Goal: Transaction & Acquisition: Purchase product/service

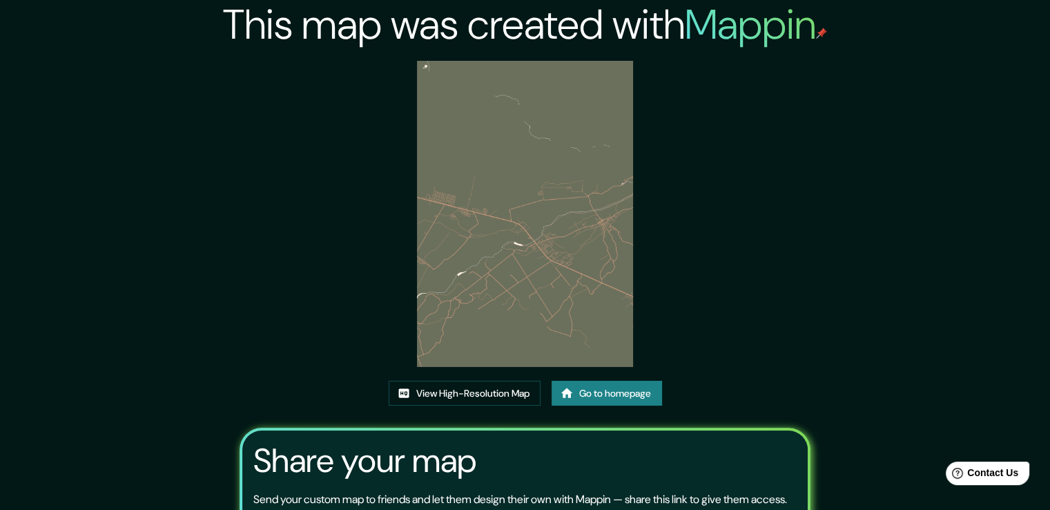
click at [581, 185] on img at bounding box center [525, 214] width 216 height 306
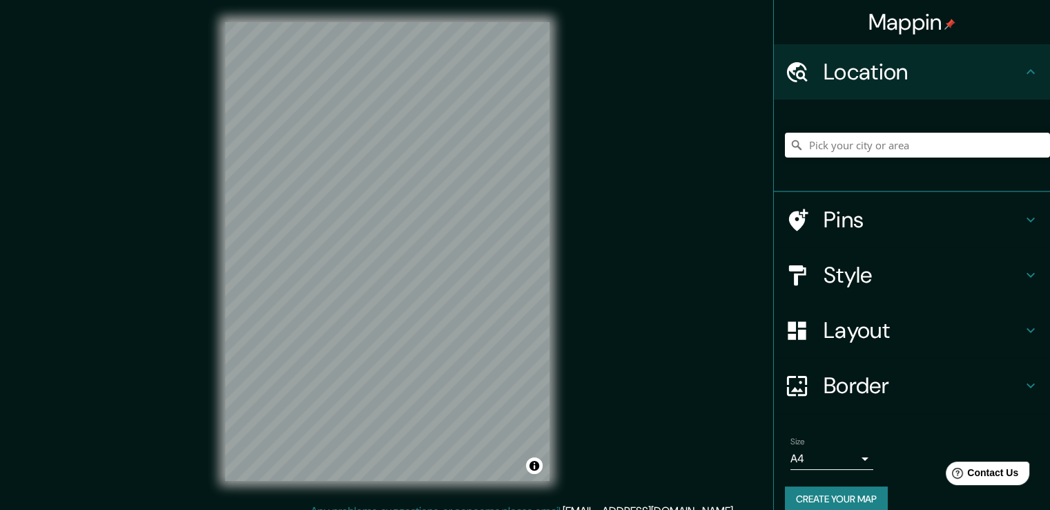
click at [907, 67] on h4 "Location" at bounding box center [923, 72] width 199 height 28
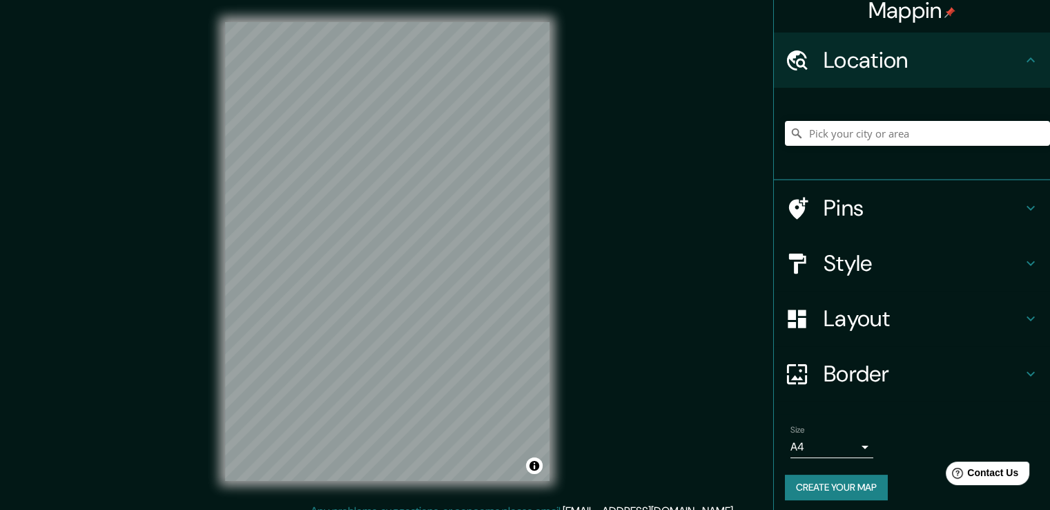
scroll to position [18, 0]
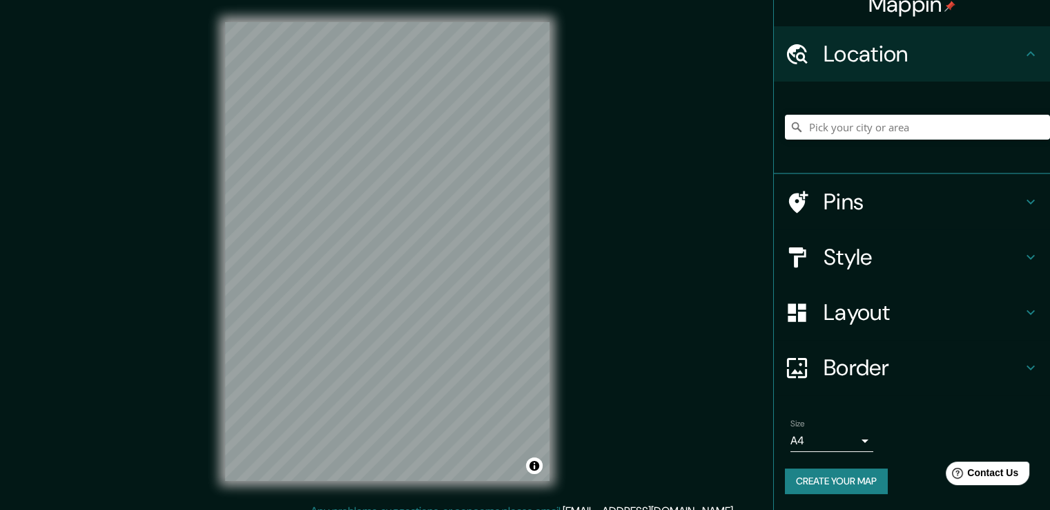
click at [848, 439] on body "Mappin Location Pins Style Layout Border Choose a border. Hint : you can make l…" at bounding box center [525, 255] width 1050 height 510
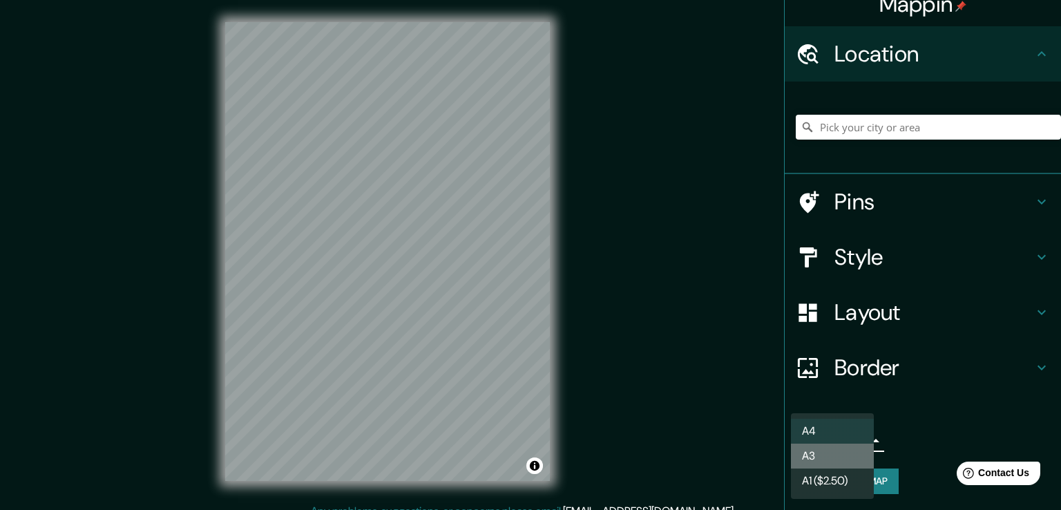
click at [848, 450] on li "A3" at bounding box center [832, 455] width 83 height 25
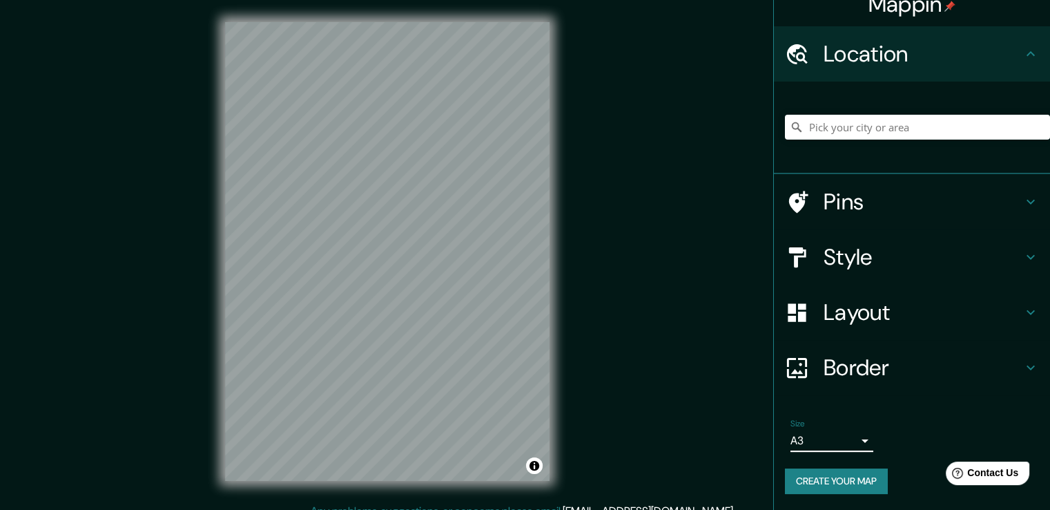
click at [848, 450] on body "Mappin Location Pins Style Layout Border Choose a border. Hint : you can make l…" at bounding box center [525, 255] width 1050 height 510
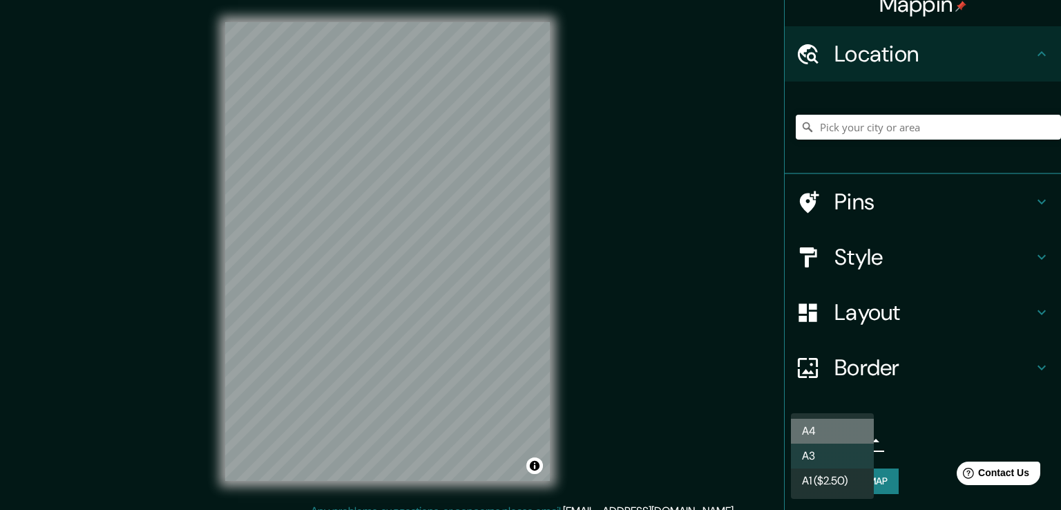
click at [829, 432] on li "A4" at bounding box center [832, 430] width 83 height 25
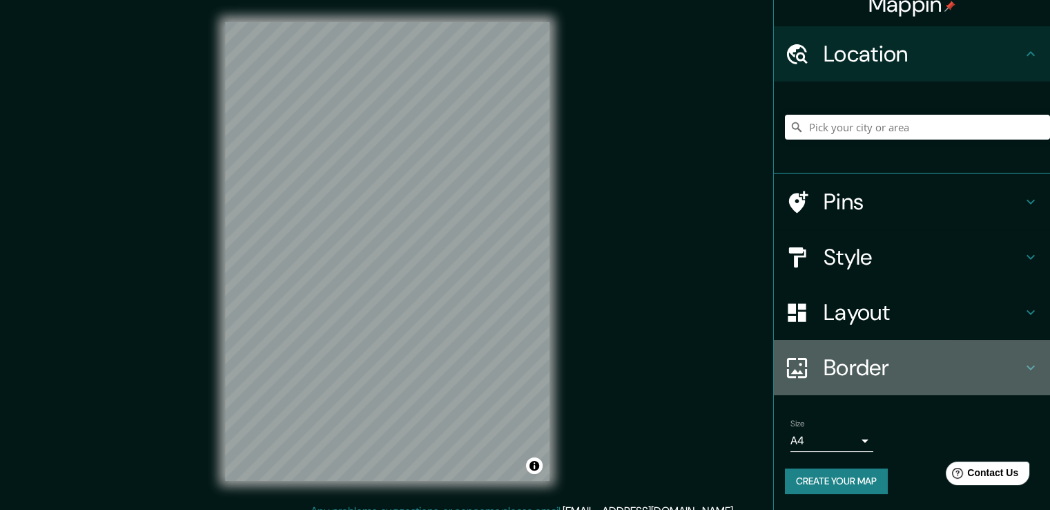
click at [856, 349] on div "Border" at bounding box center [912, 367] width 276 height 55
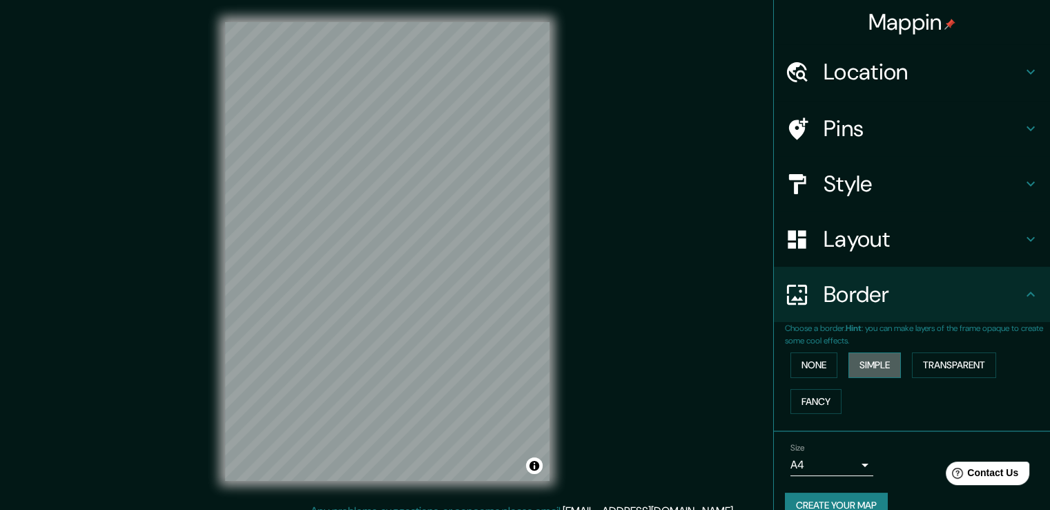
click at [856, 368] on button "Simple" at bounding box center [875, 365] width 52 height 26
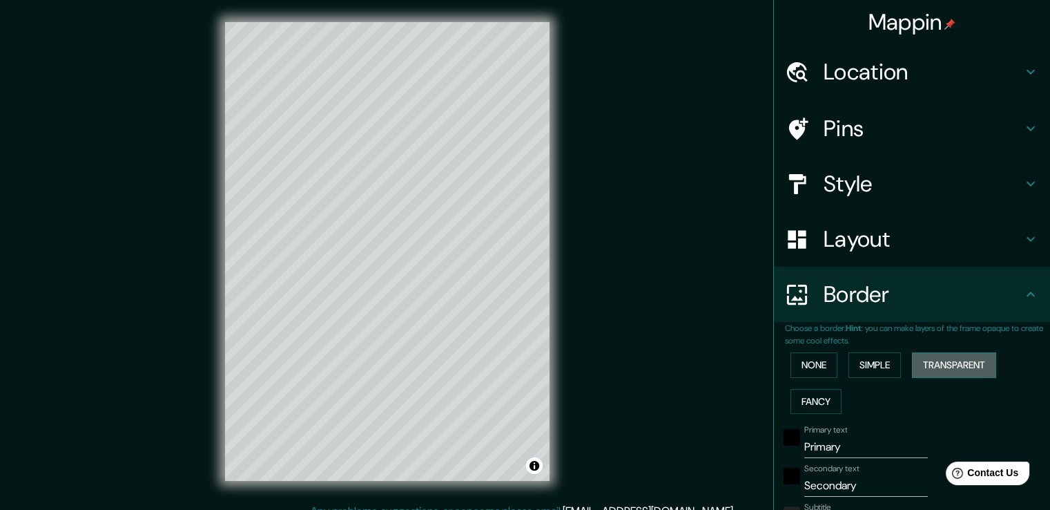
click at [954, 365] on button "Transparent" at bounding box center [954, 365] width 84 height 26
click at [809, 368] on button "None" at bounding box center [814, 365] width 47 height 26
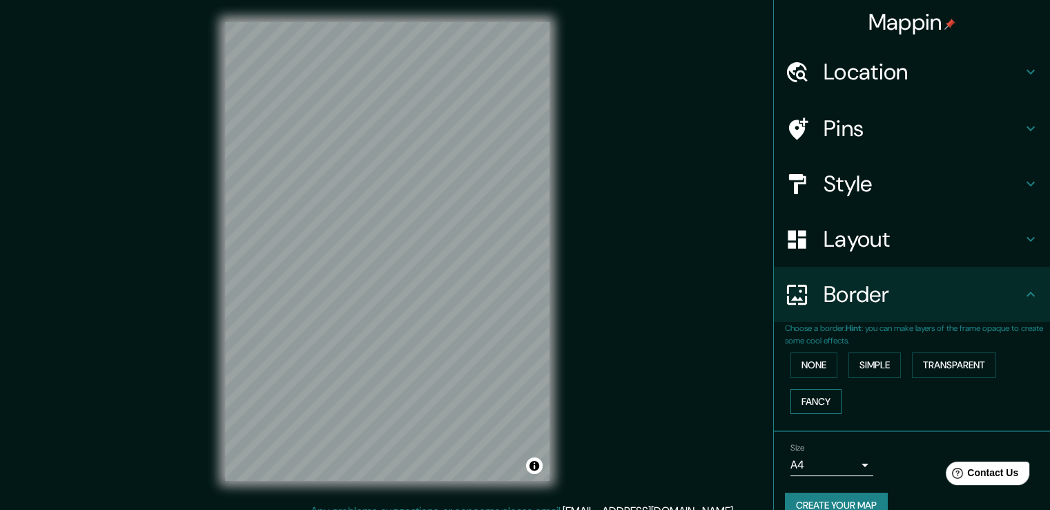
click at [809, 400] on button "Fancy" at bounding box center [816, 402] width 51 height 26
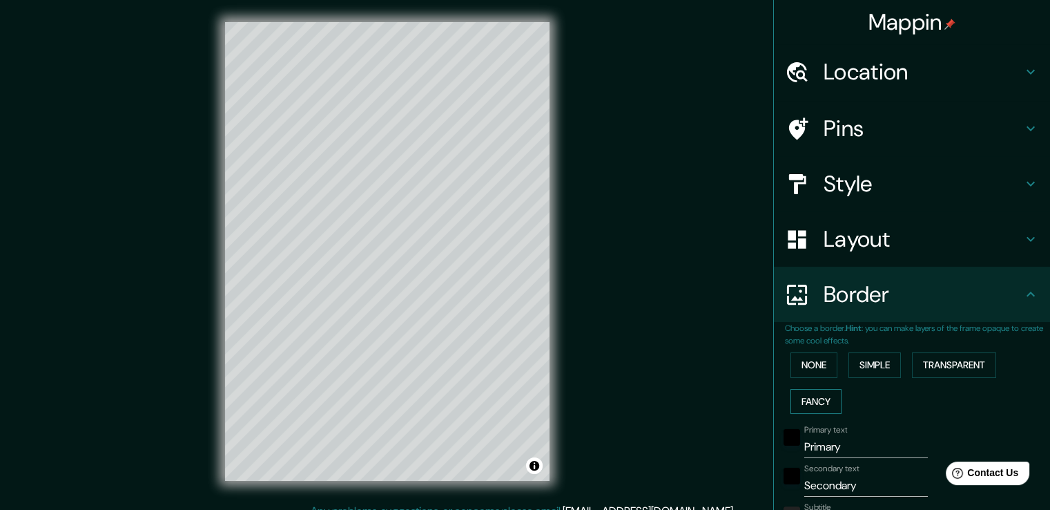
click at [809, 400] on button "Fancy" at bounding box center [816, 402] width 51 height 26
type input "38"
type input "19"
click at [800, 362] on button "None" at bounding box center [814, 365] width 47 height 26
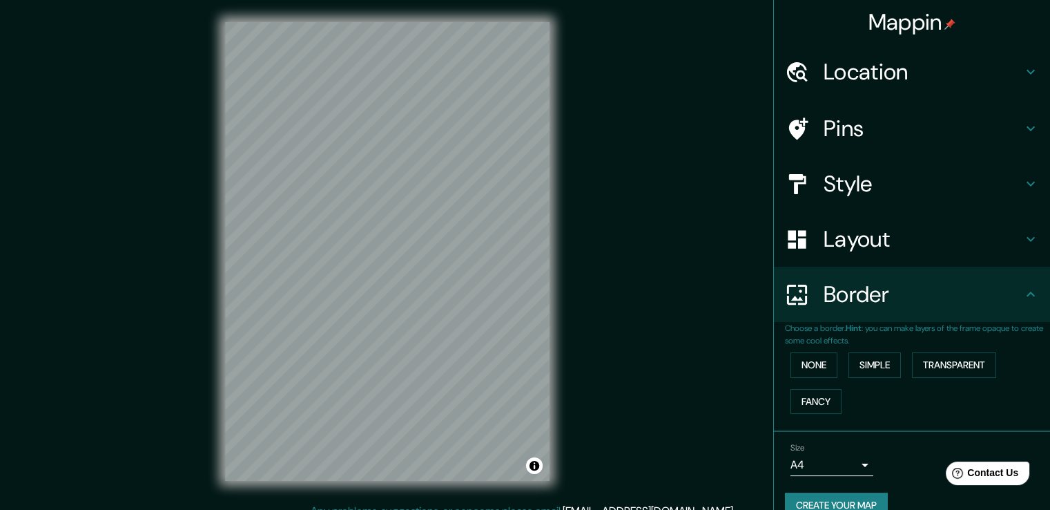
click at [824, 246] on h4 "Layout" at bounding box center [923, 239] width 199 height 28
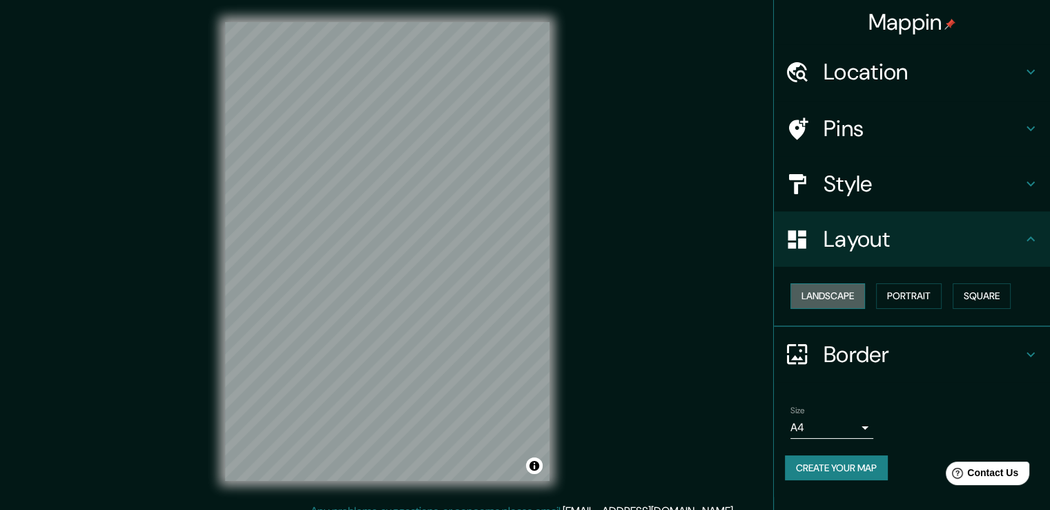
click at [826, 293] on button "Landscape" at bounding box center [828, 296] width 75 height 26
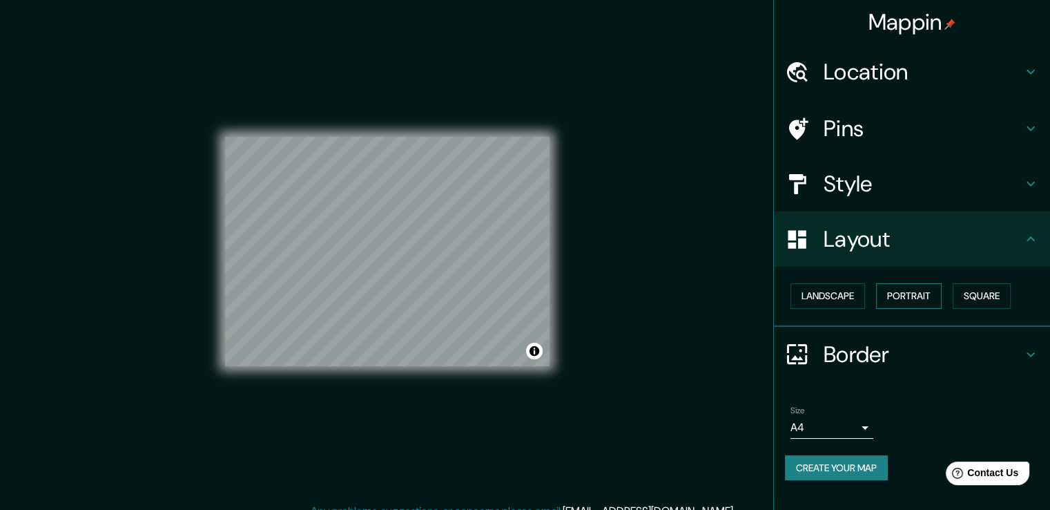
click at [911, 291] on button "Portrait" at bounding box center [909, 296] width 66 height 26
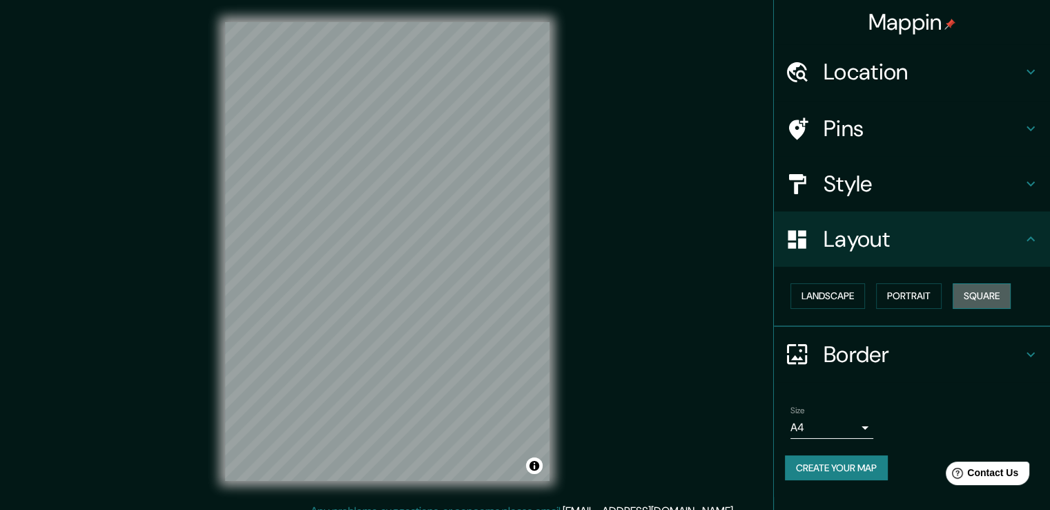
click at [982, 289] on button "Square" at bounding box center [982, 296] width 58 height 26
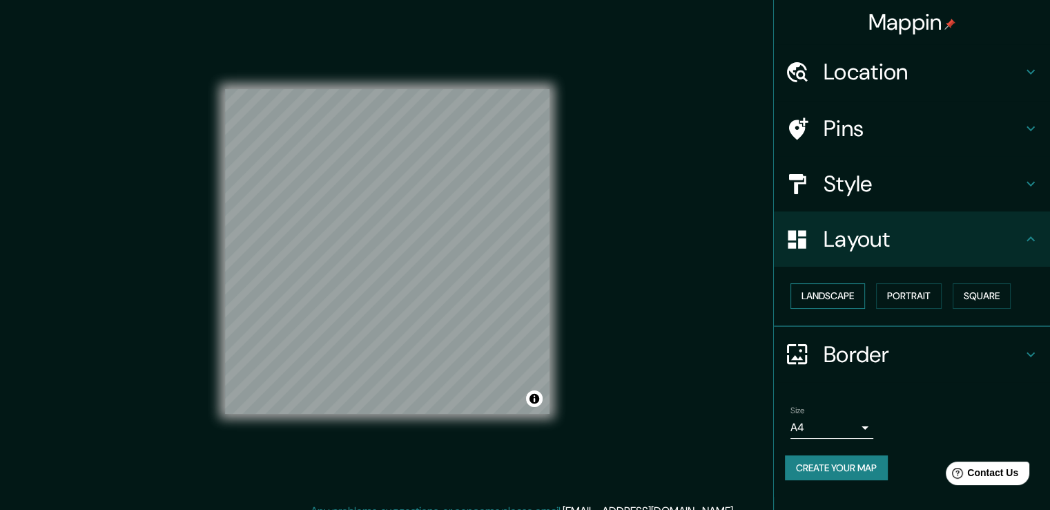
click at [818, 293] on button "Landscape" at bounding box center [828, 296] width 75 height 26
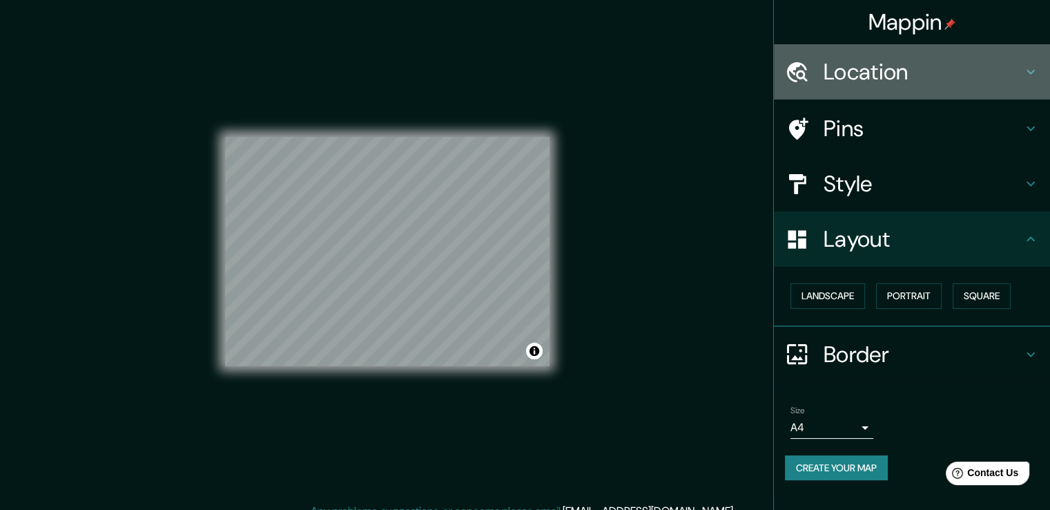
click at [853, 77] on h4 "Location" at bounding box center [923, 72] width 199 height 28
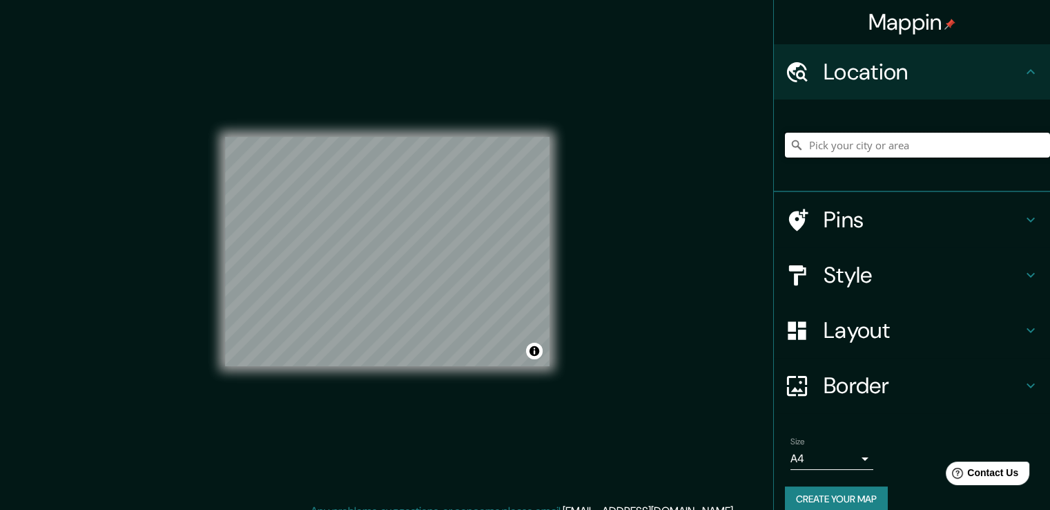
click at [855, 154] on input "Pick your city or area" at bounding box center [917, 145] width 265 height 25
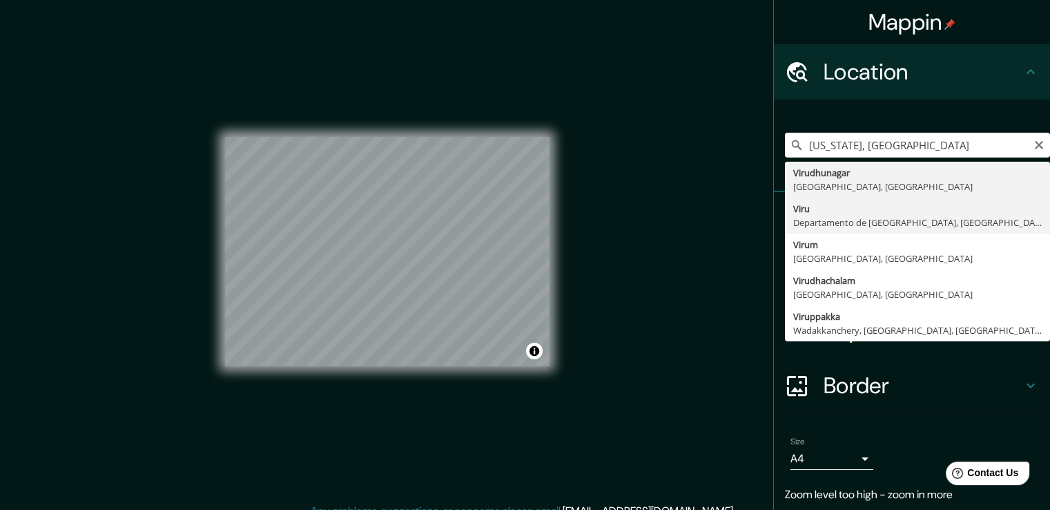
type input "Viru, Departamento de La Libertad, Perú"
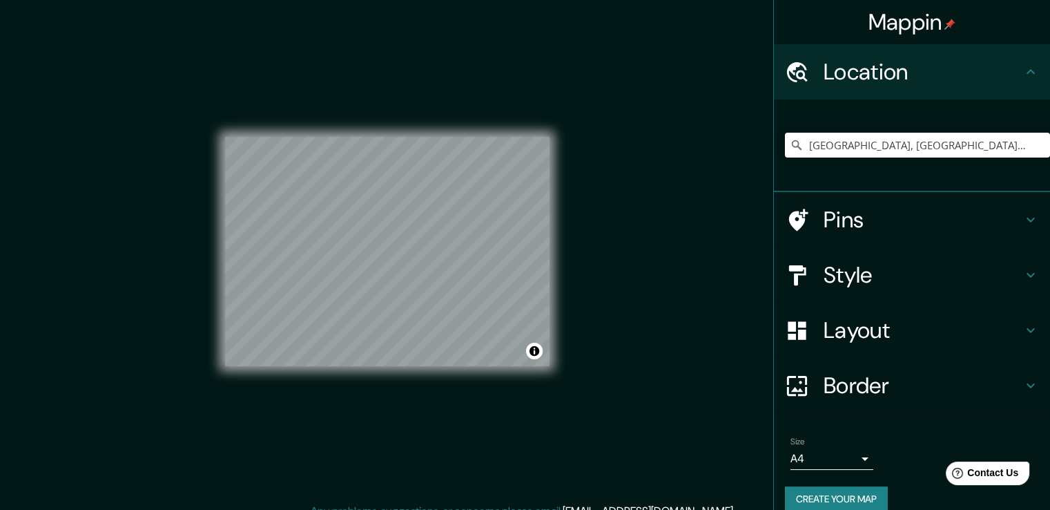
click at [857, 278] on h4 "Style" at bounding box center [923, 275] width 199 height 28
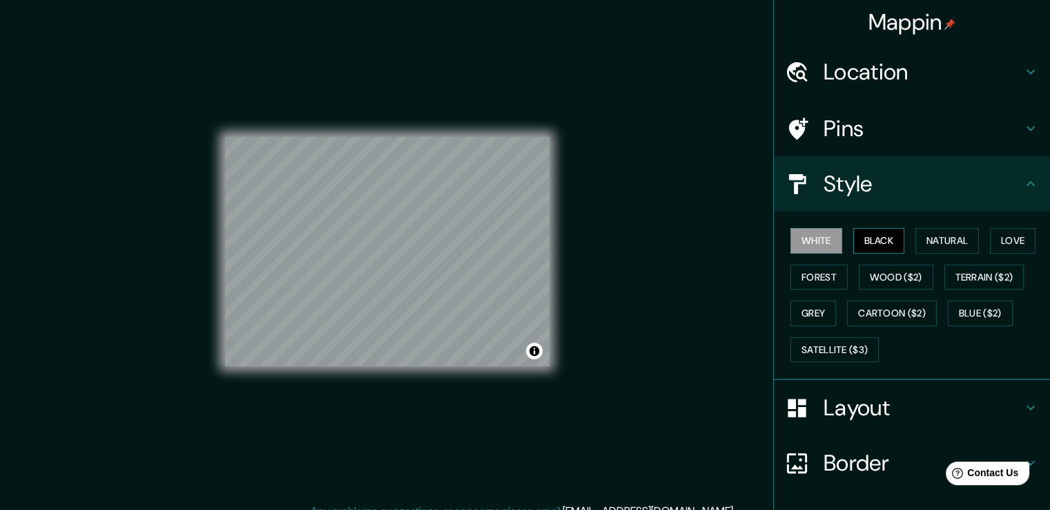
click at [867, 250] on button "Black" at bounding box center [879, 241] width 52 height 26
click at [885, 282] on button "Wood ($2)" at bounding box center [896, 277] width 75 height 26
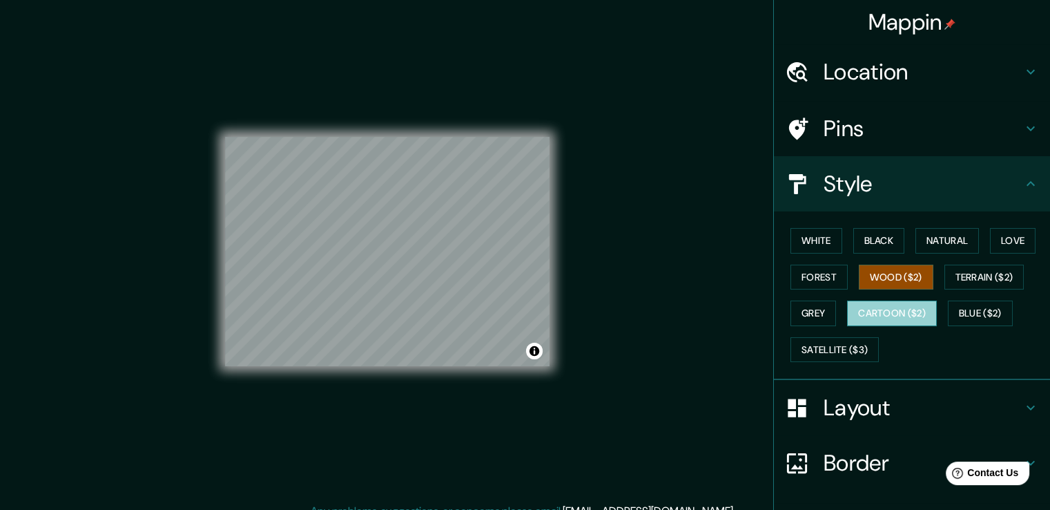
click at [889, 310] on button "Cartoon ($2)" at bounding box center [892, 313] width 90 height 26
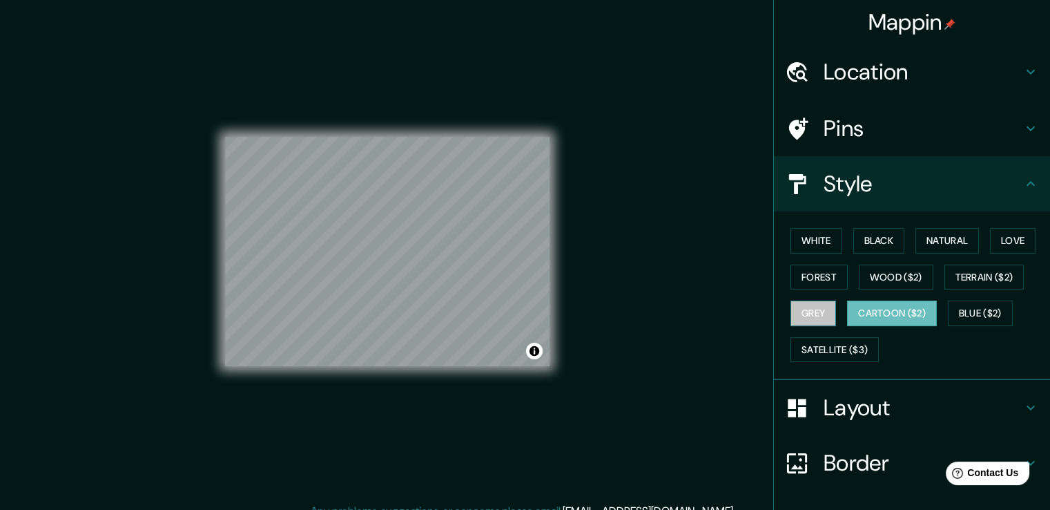
click at [824, 310] on button "Grey" at bounding box center [814, 313] width 46 height 26
click at [829, 87] on div "Location" at bounding box center [912, 71] width 276 height 55
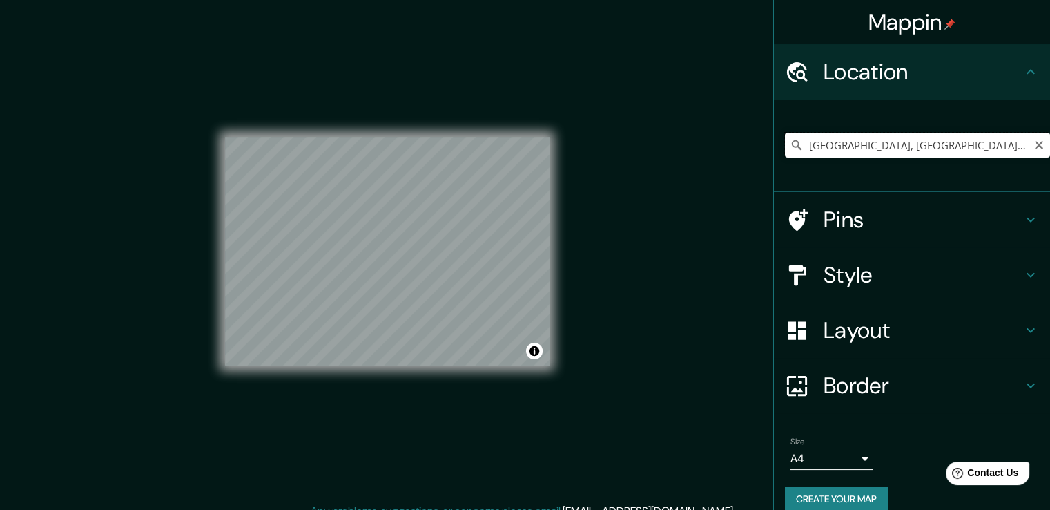
click at [840, 146] on input "Viru, Departamento de La Libertad, Perú" at bounding box center [917, 145] width 265 height 25
click at [830, 222] on h4 "Pins" at bounding box center [923, 220] width 199 height 28
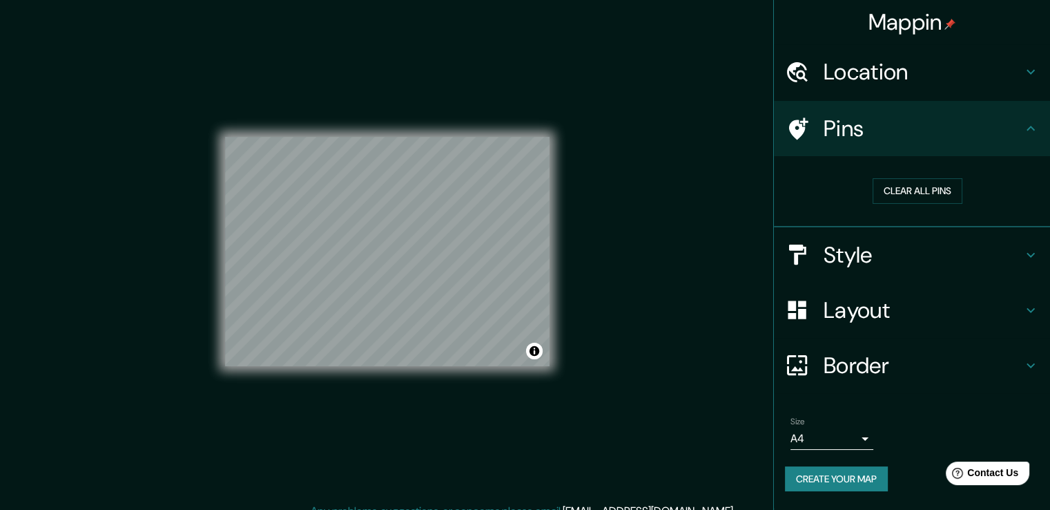
click at [839, 88] on div "Location" at bounding box center [912, 71] width 276 height 55
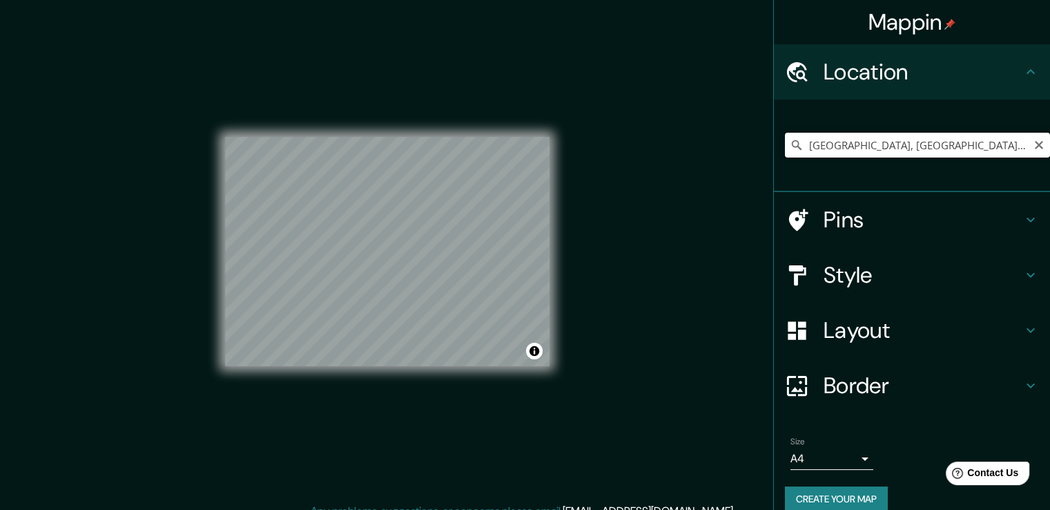
click at [906, 145] on input "Viru, Departamento de La Libertad, Perú" at bounding box center [917, 145] width 265 height 25
click at [695, 211] on div "Mappin Location Viru, Departamento de La Libertad, Perú Virudhunagar Tamil Nadu…" at bounding box center [525, 262] width 1050 height 525
click at [927, 282] on h4 "Style" at bounding box center [923, 275] width 199 height 28
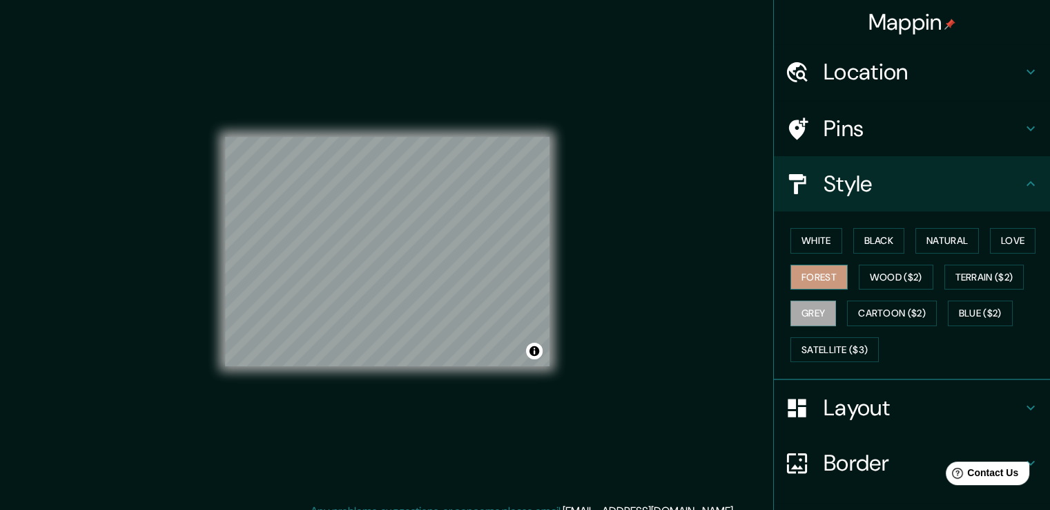
click at [799, 278] on button "Forest" at bounding box center [819, 277] width 57 height 26
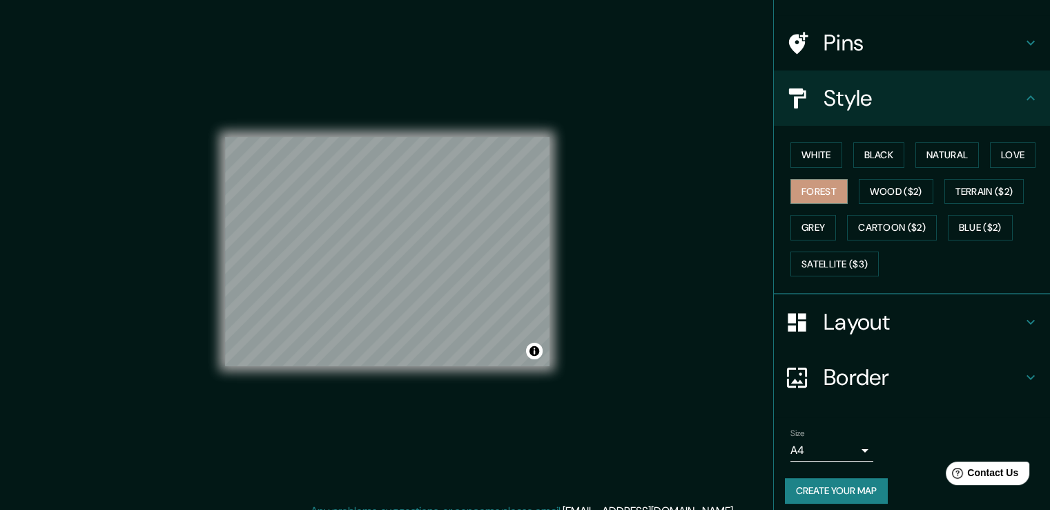
scroll to position [94, 0]
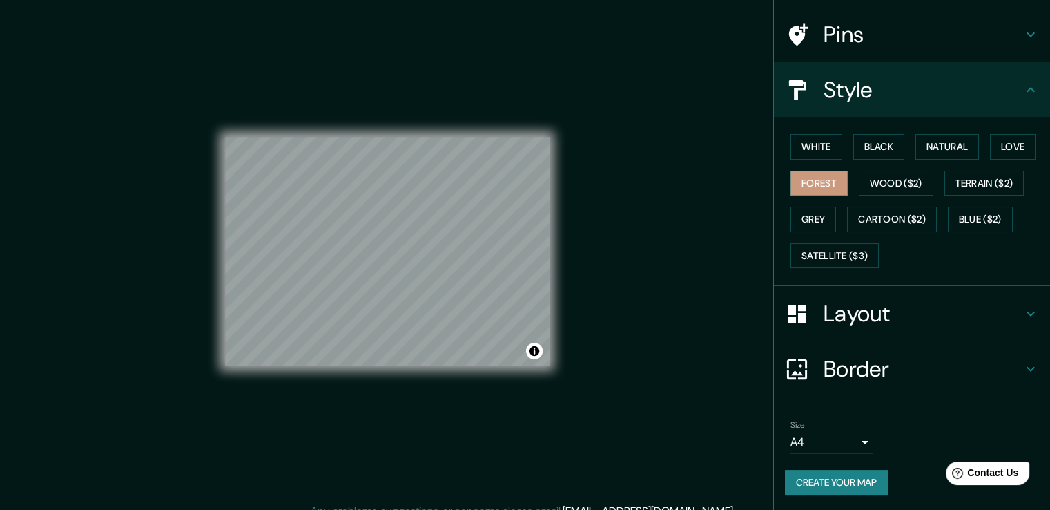
click at [871, 303] on h4 "Layout" at bounding box center [923, 314] width 199 height 28
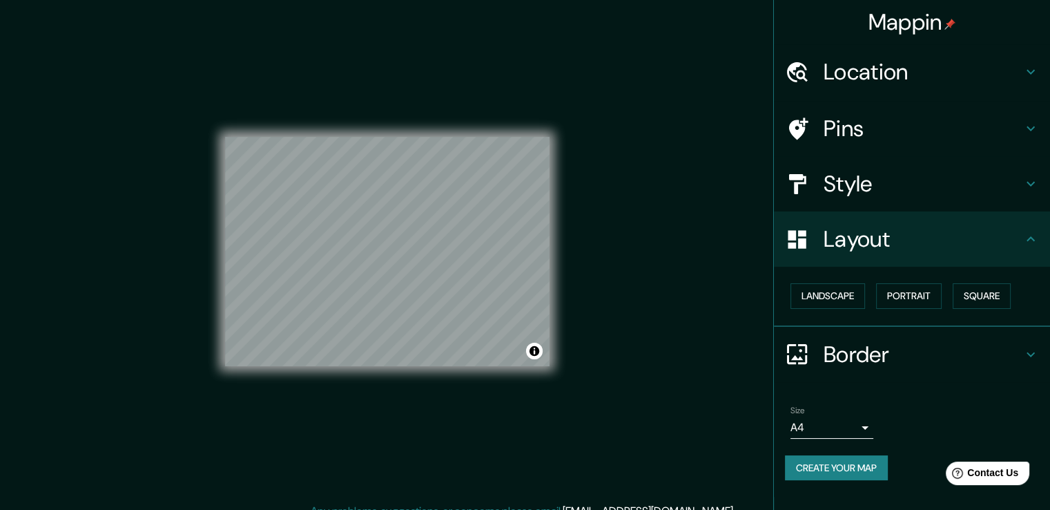
scroll to position [0, 0]
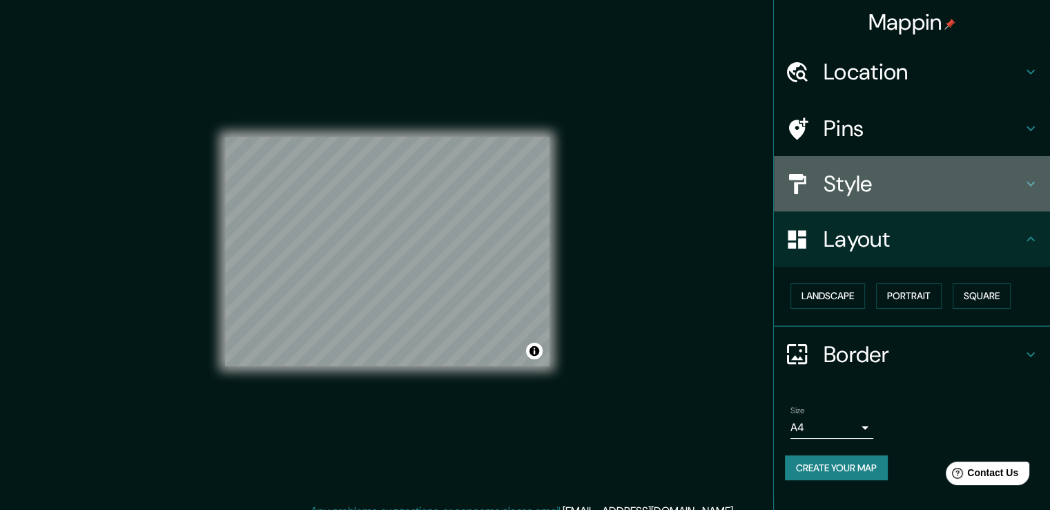
click at [879, 175] on h4 "Style" at bounding box center [923, 184] width 199 height 28
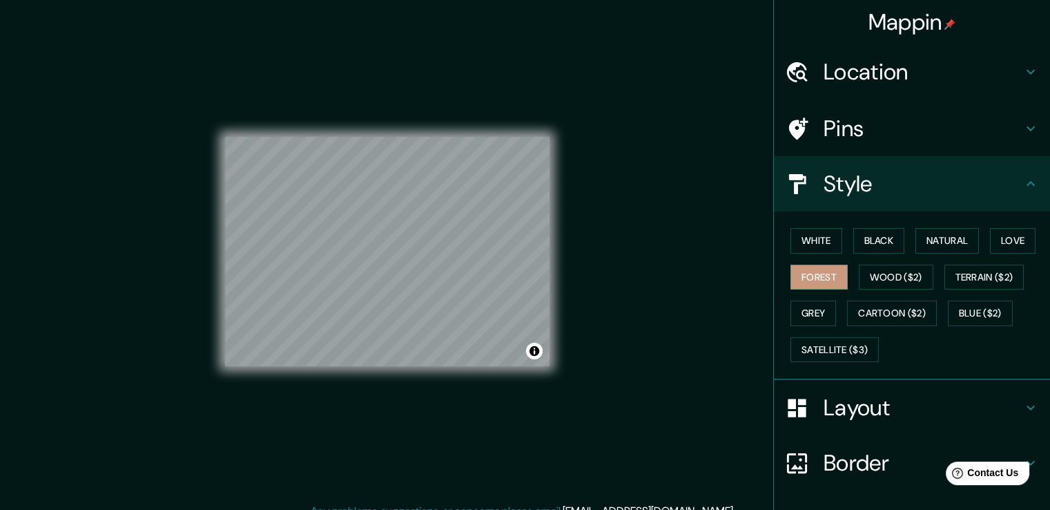
click at [695, 304] on div "Mappin Location Viru, Departamento de La Libertad, Perú Virudhunagar Tamil Nadu…" at bounding box center [525, 262] width 1050 height 525
click at [947, 413] on h4 "Layout" at bounding box center [923, 408] width 199 height 28
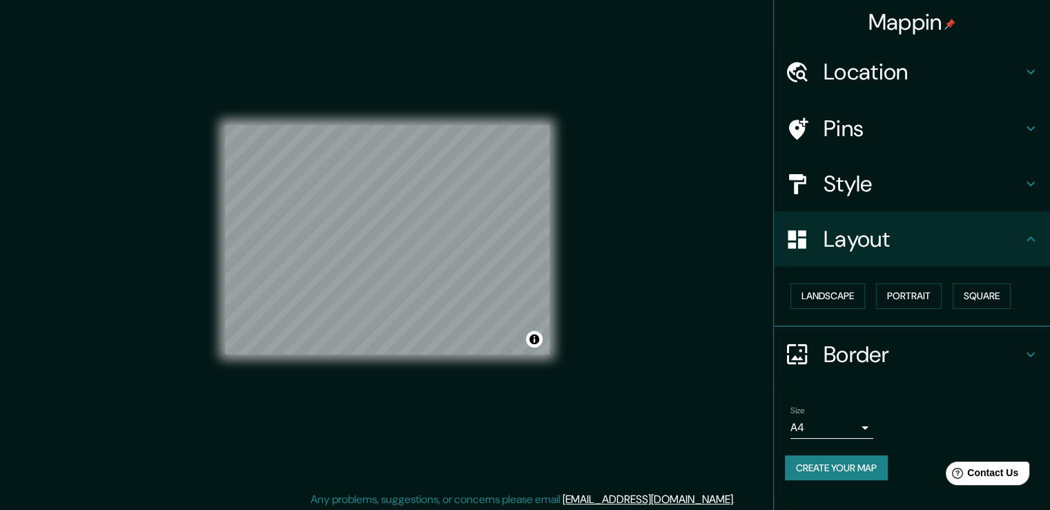
scroll to position [15, 0]
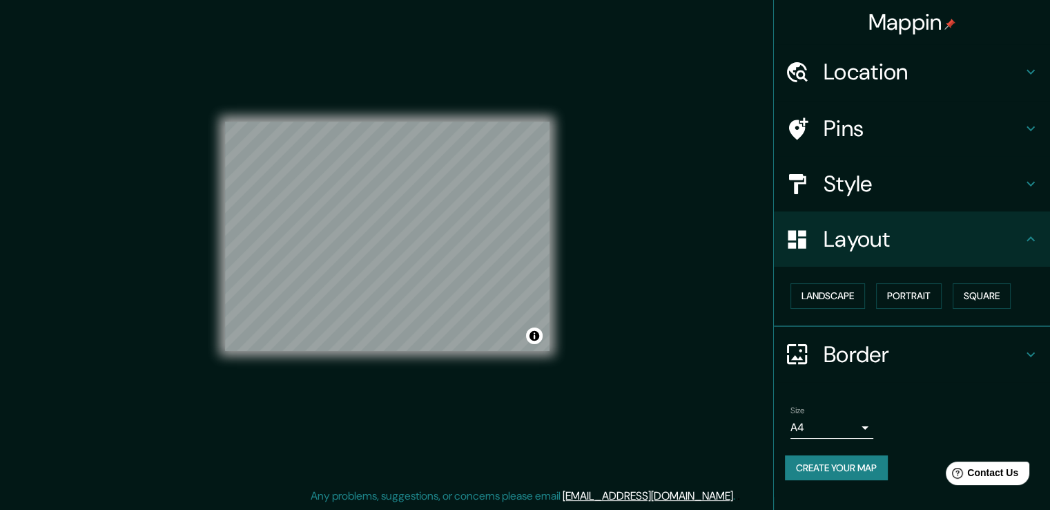
click at [867, 468] on button "Create your map" at bounding box center [836, 468] width 103 height 26
click at [669, 235] on div "Mappin Location Viru, Departamento de La Libertad, Perú Virudhunagar Tamil Nadu…" at bounding box center [525, 247] width 1050 height 525
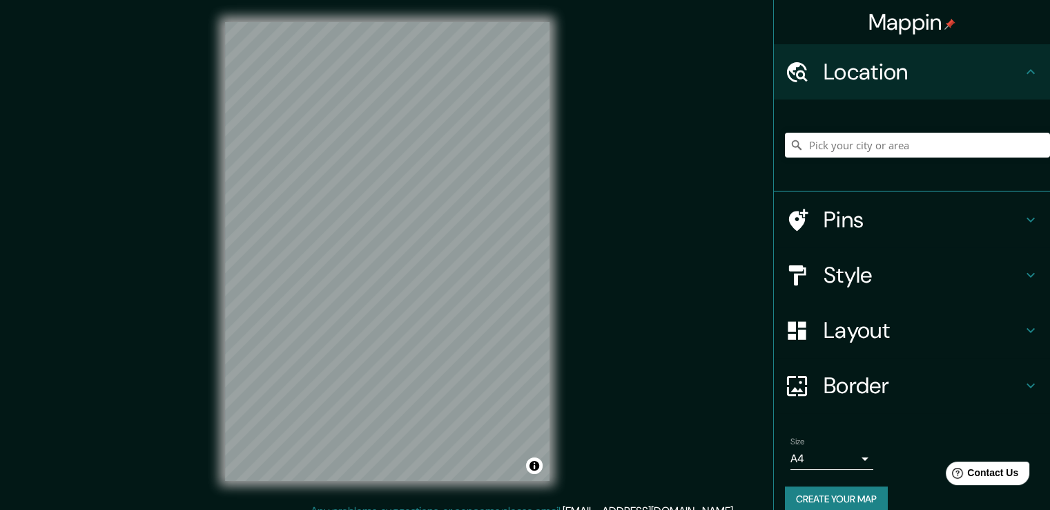
click at [925, 399] on div "Border" at bounding box center [912, 385] width 276 height 55
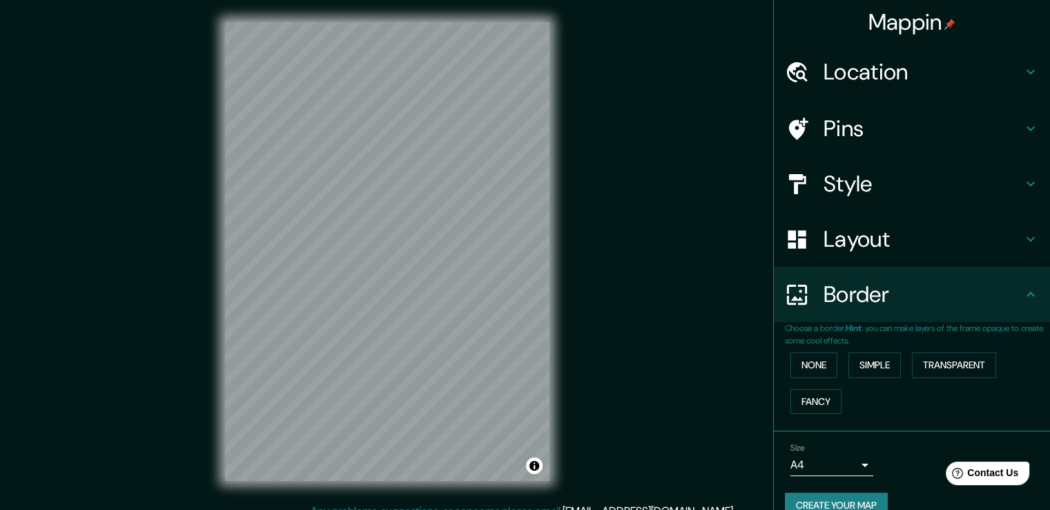
click at [847, 250] on h4 "Layout" at bounding box center [923, 239] width 199 height 28
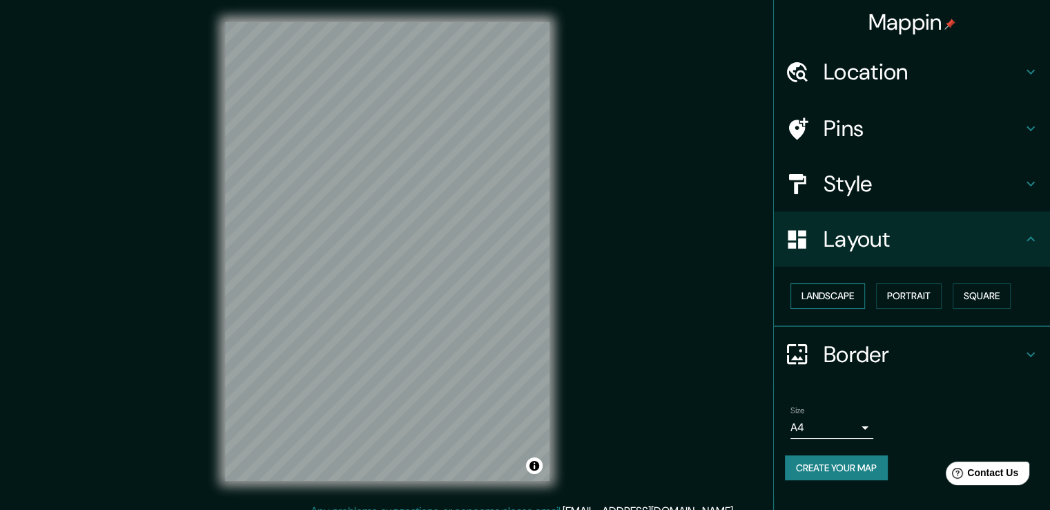
click at [840, 298] on button "Landscape" at bounding box center [828, 296] width 75 height 26
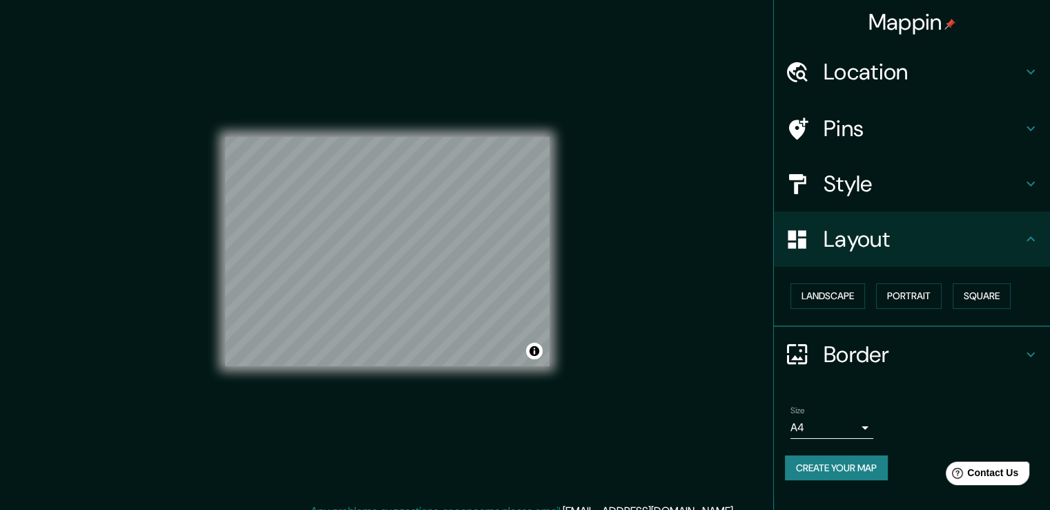
click at [871, 186] on h4 "Style" at bounding box center [923, 184] width 199 height 28
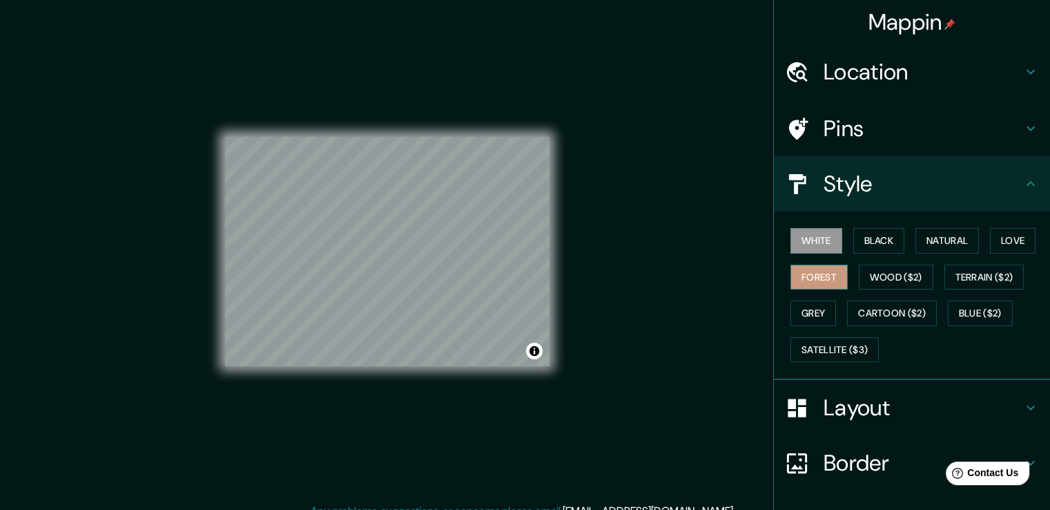
click at [817, 279] on button "Forest" at bounding box center [819, 277] width 57 height 26
click at [849, 70] on h4 "Location" at bounding box center [923, 72] width 199 height 28
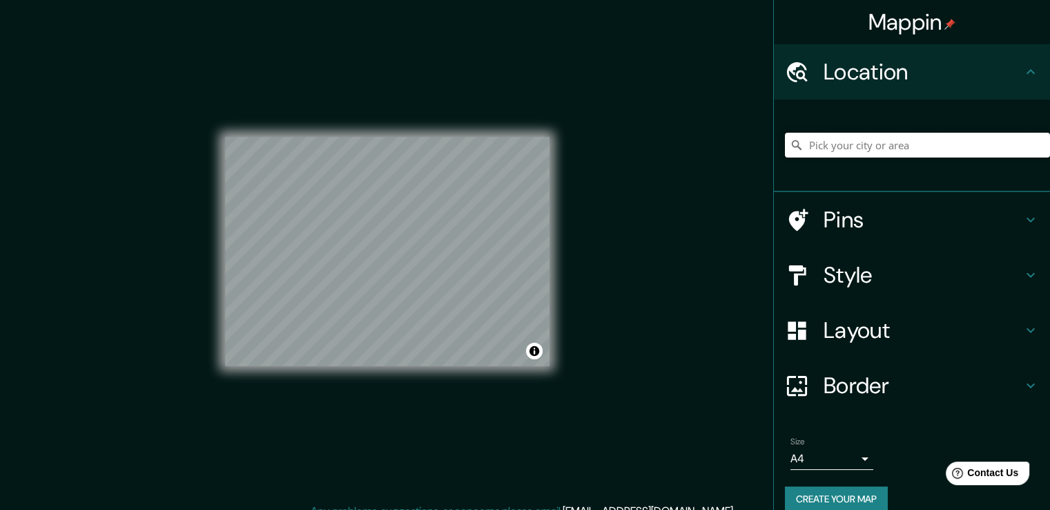
click at [855, 144] on input "Pick your city or area" at bounding box center [917, 145] width 265 height 25
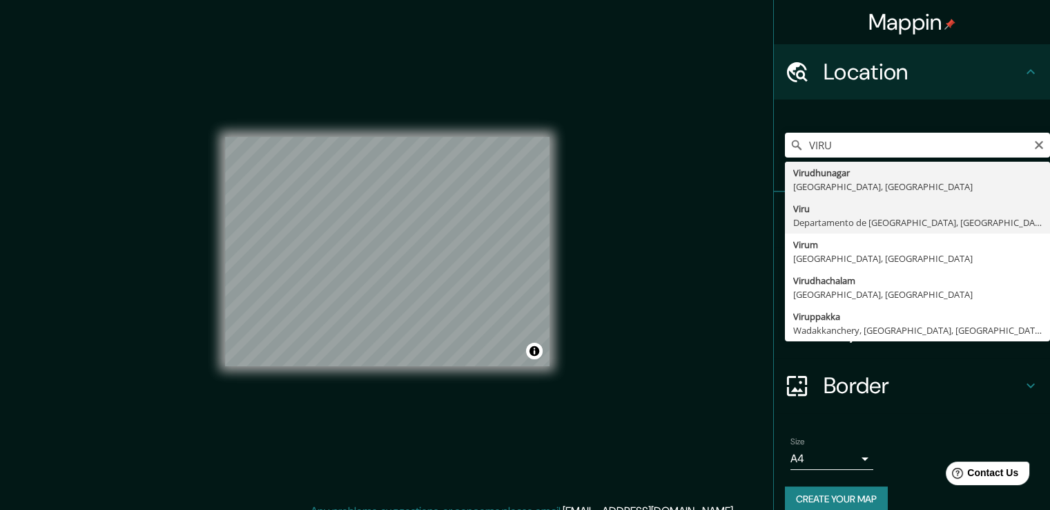
type input "Viru, Departamento de La Libertad, Perú"
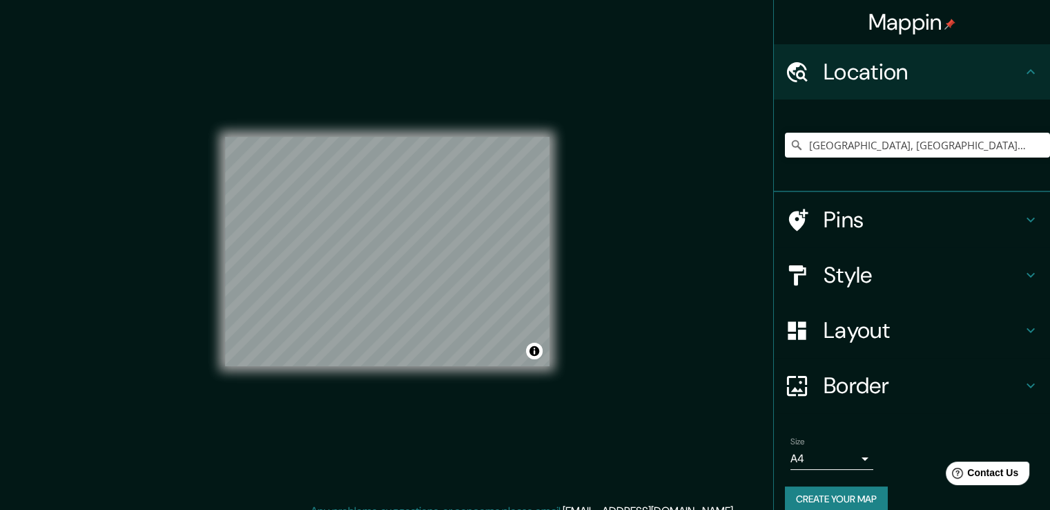
click at [681, 238] on div "Mappin Location Viru, Departamento de La Libertad, Perú Pins Style Layout Borde…" at bounding box center [525, 262] width 1050 height 525
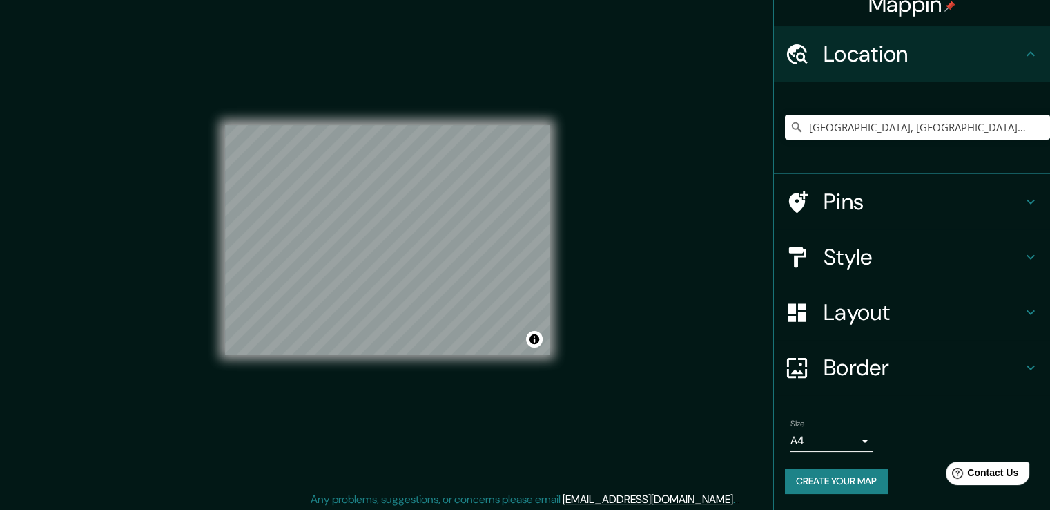
scroll to position [15, 0]
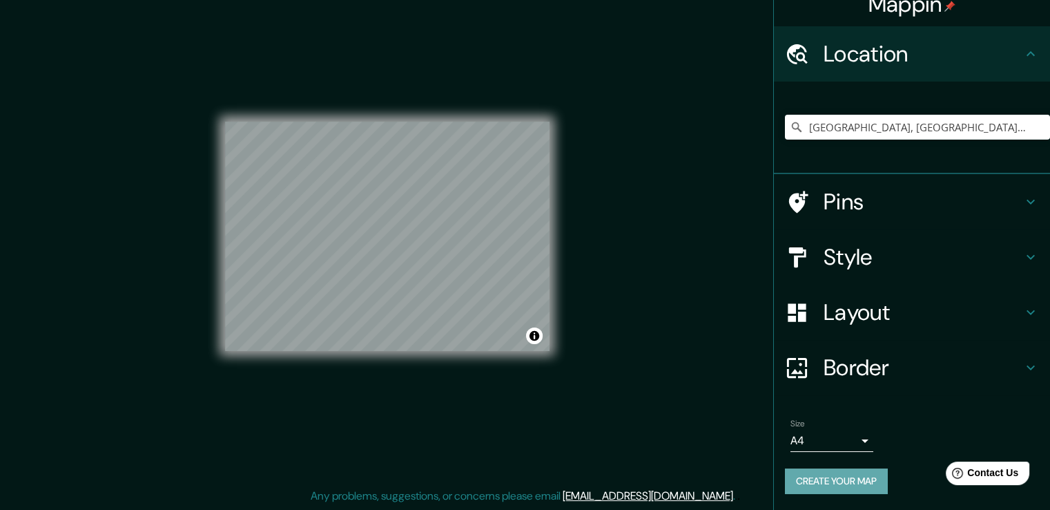
click at [853, 476] on button "Create your map" at bounding box center [836, 481] width 103 height 26
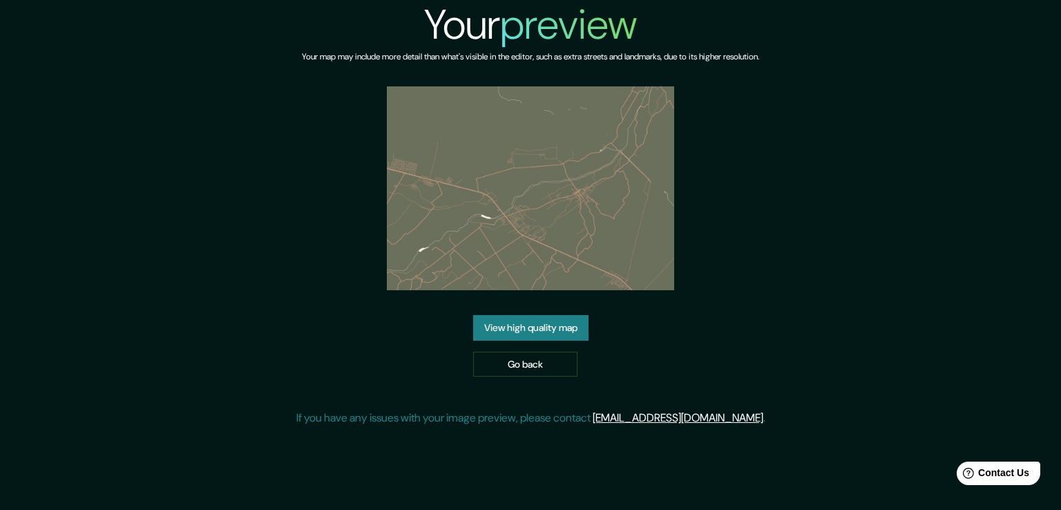
click at [543, 332] on link "View high quality map" at bounding box center [530, 328] width 115 height 26
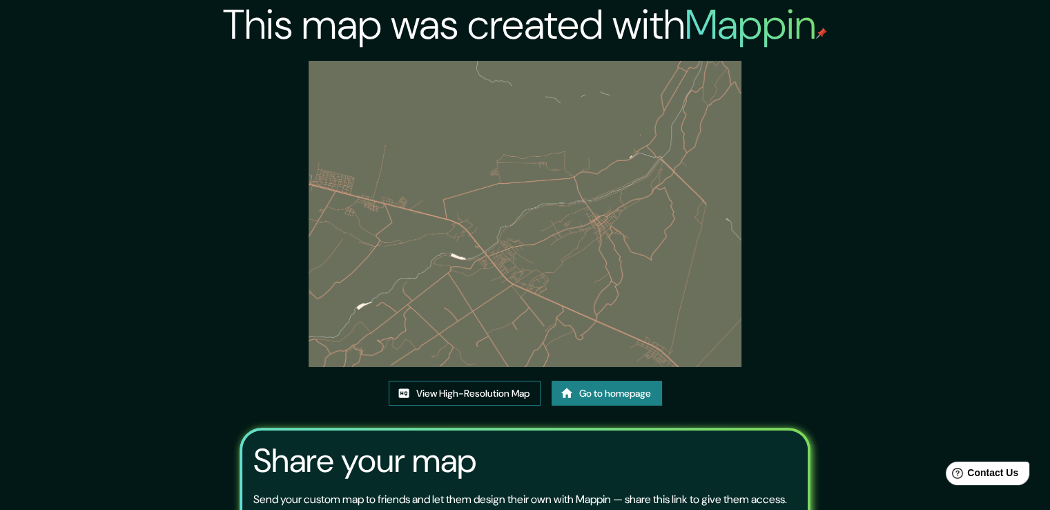
click at [494, 391] on link "View High-Resolution Map" at bounding box center [465, 393] width 152 height 26
